Goal: Information Seeking & Learning: Learn about a topic

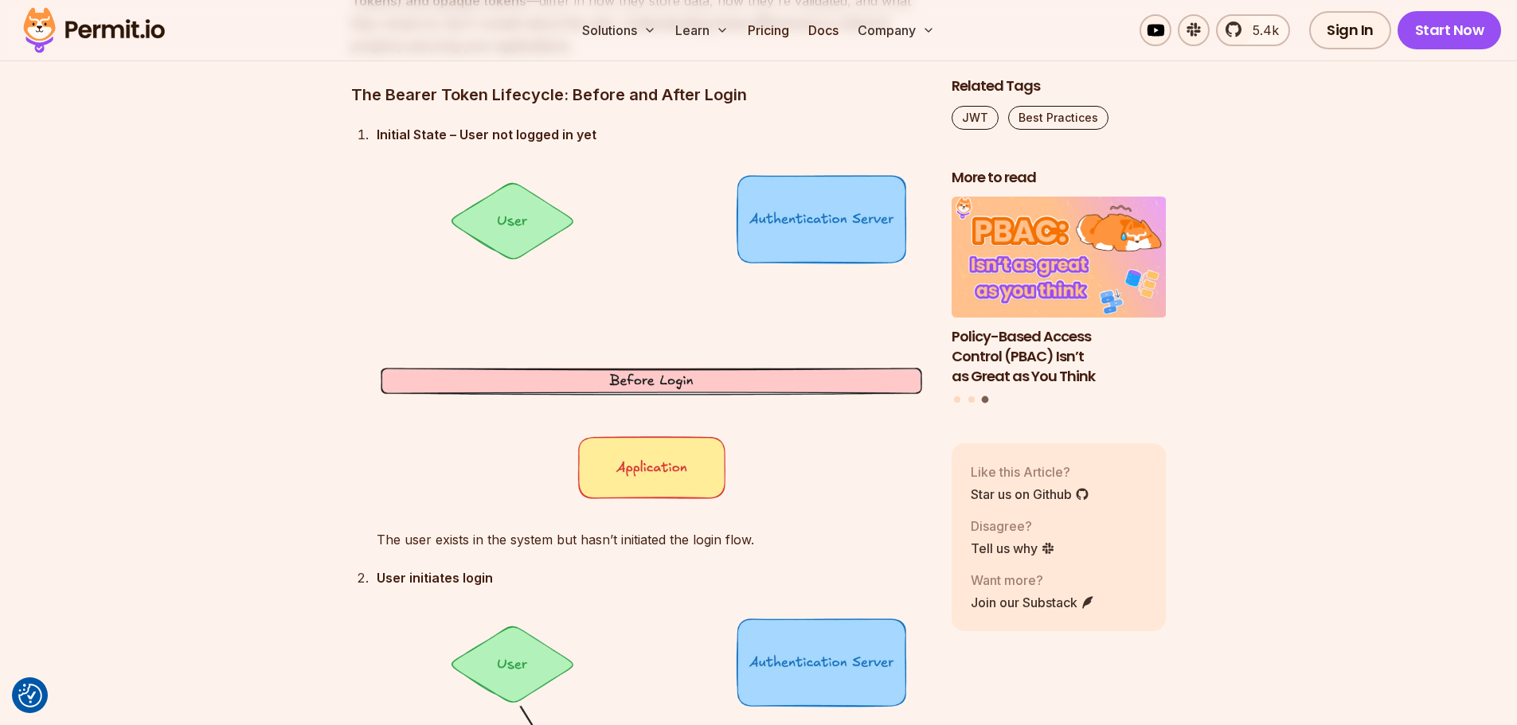
drag, startPoint x: 250, startPoint y: 309, endPoint x: 197, endPoint y: 244, distance: 83.2
drag, startPoint x: 197, startPoint y: 244, endPoint x: 179, endPoint y: 206, distance: 42.4
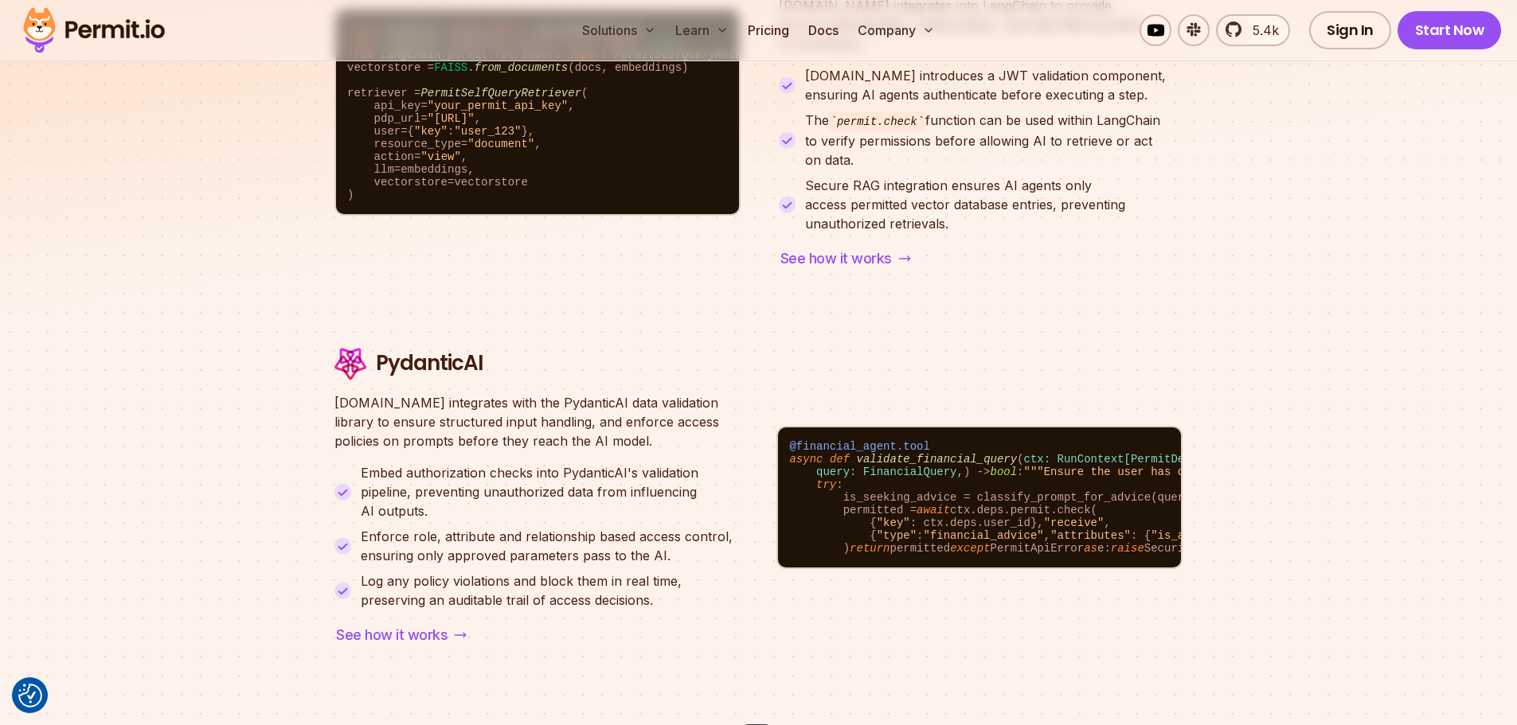
scroll to position [5091, 0]
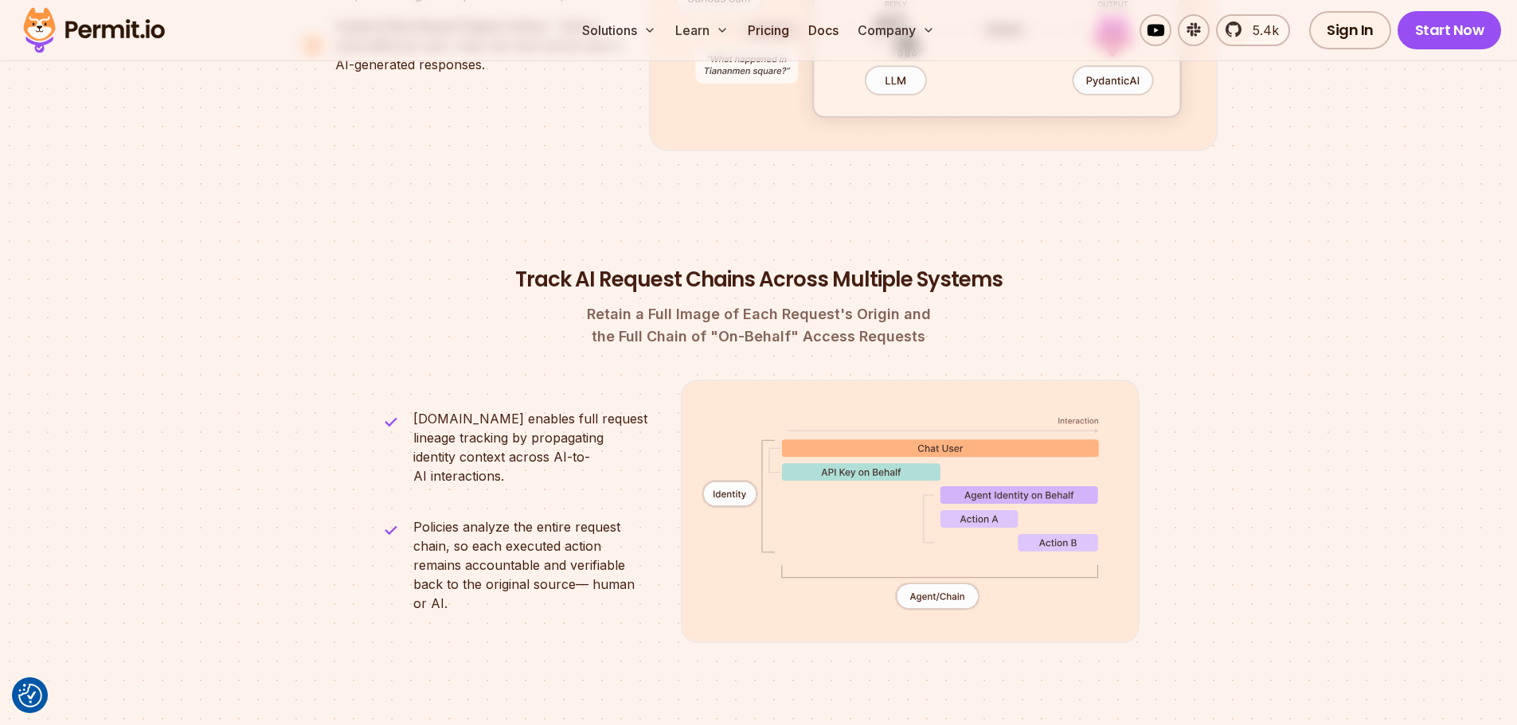
scroll to position [4162, 0]
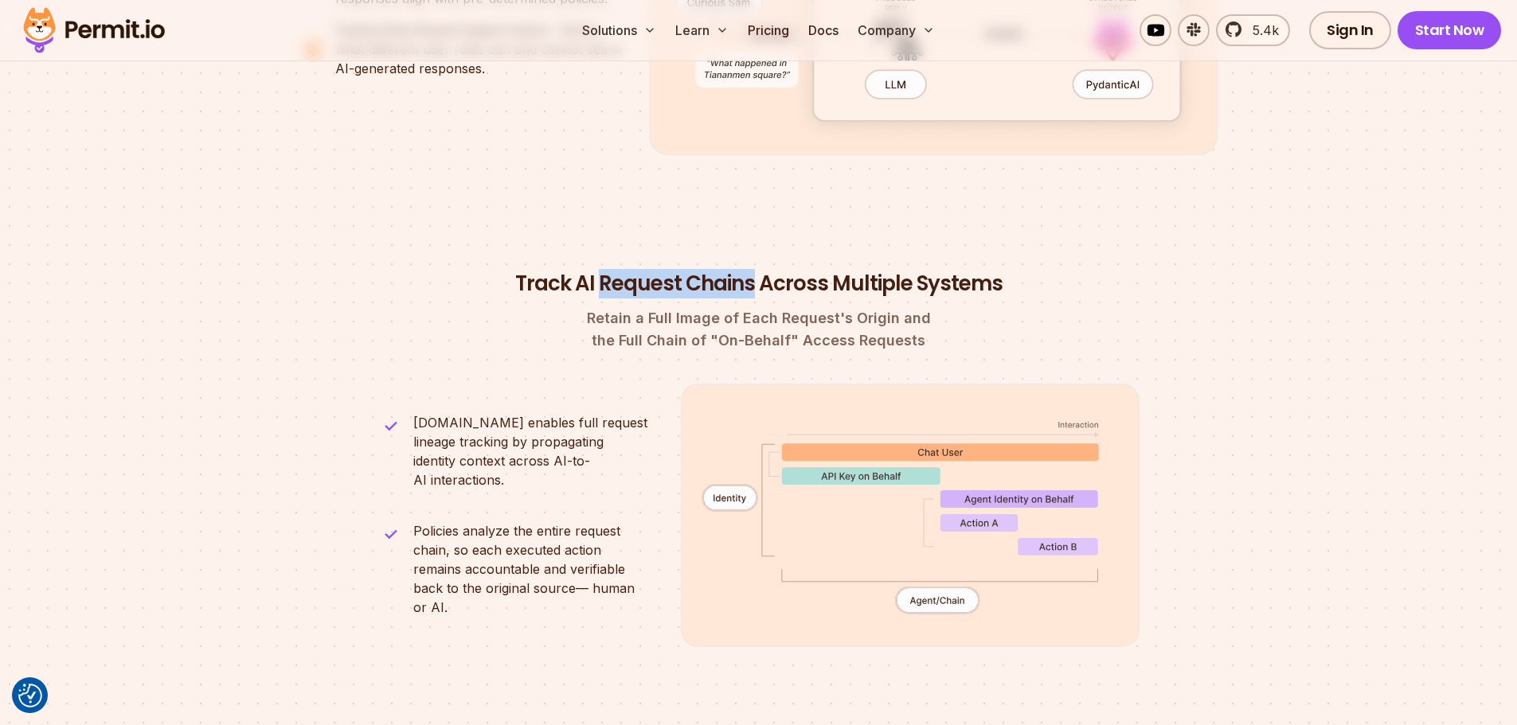
drag, startPoint x: 603, startPoint y: 260, endPoint x: 755, endPoint y: 255, distance: 152.9
click at [755, 270] on h2 "Track AI Request Chains Across Multiple Systems" at bounding box center [758, 284] width 761 height 29
copy h2 "Request Chains"
